Goal: Task Accomplishment & Management: Manage account settings

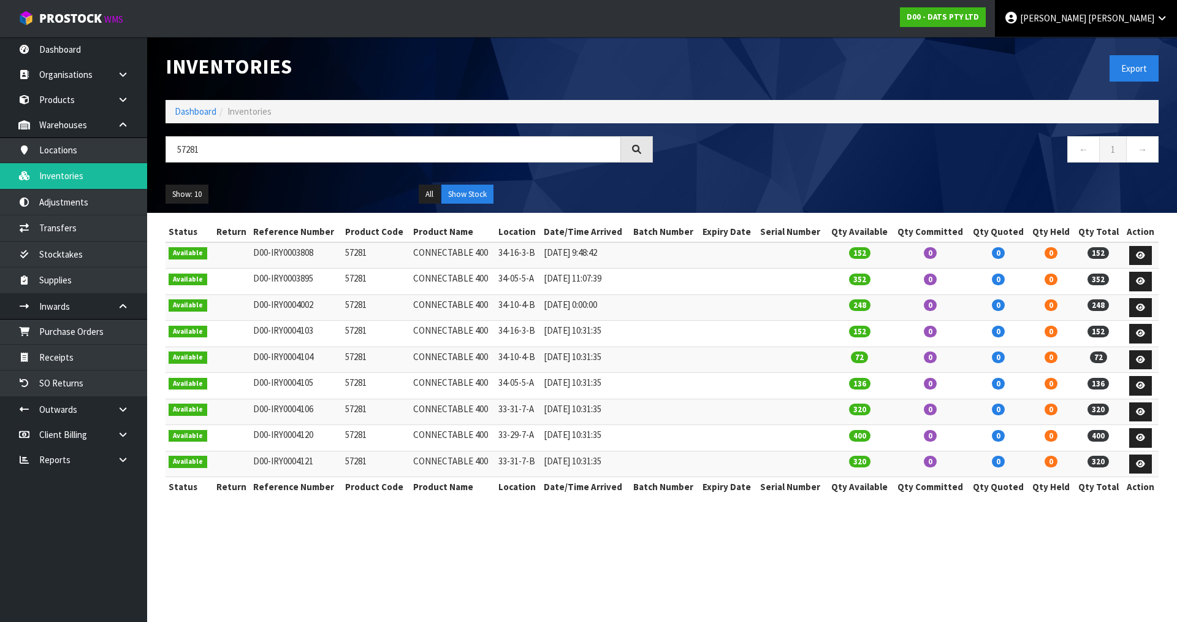
click at [1167, 17] on icon at bounding box center [1163, 17] width 12 height 9
click at [1135, 47] on link "Logout" at bounding box center [1128, 48] width 97 height 17
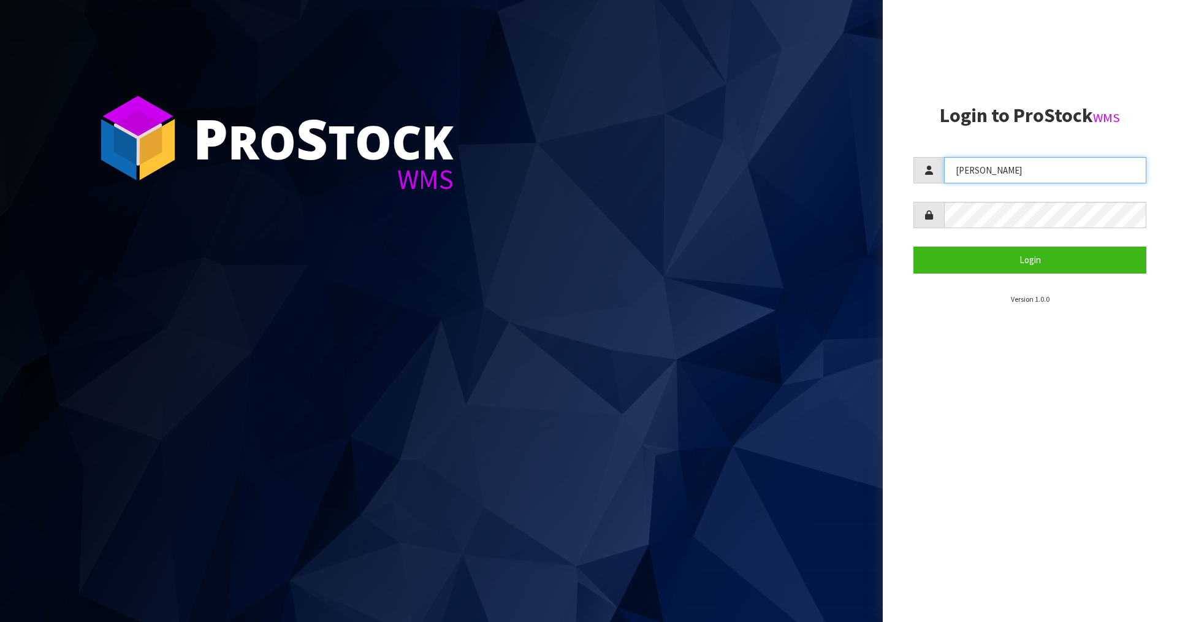
click at [981, 173] on input "[PERSON_NAME]" at bounding box center [1045, 170] width 202 height 26
type input "Mana"
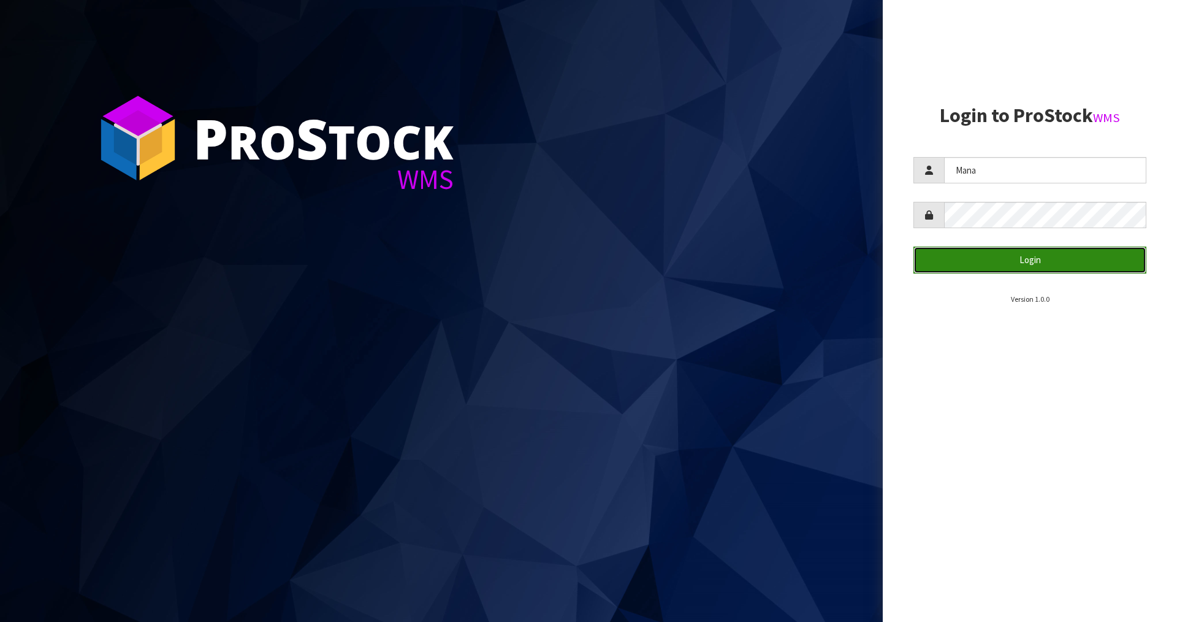
click at [1006, 255] on button "Login" at bounding box center [1030, 260] width 233 height 26
